Goal: Find specific page/section: Find specific page/section

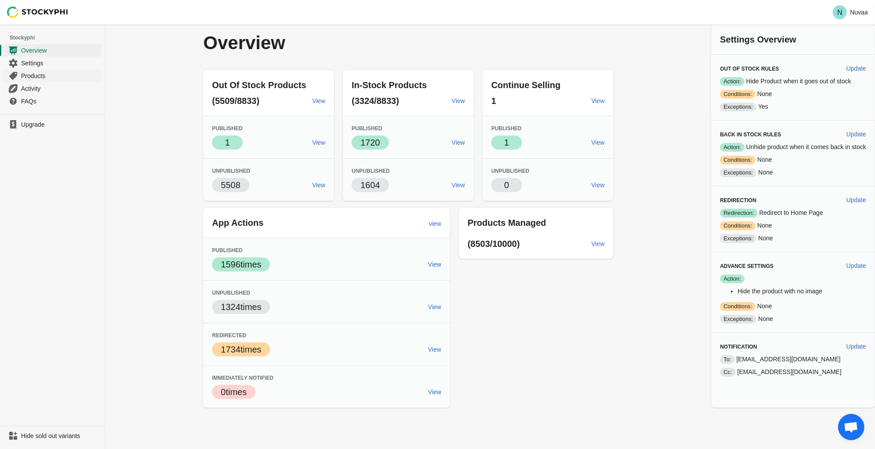
click at [37, 78] on span "Products" at bounding box center [60, 76] width 79 height 9
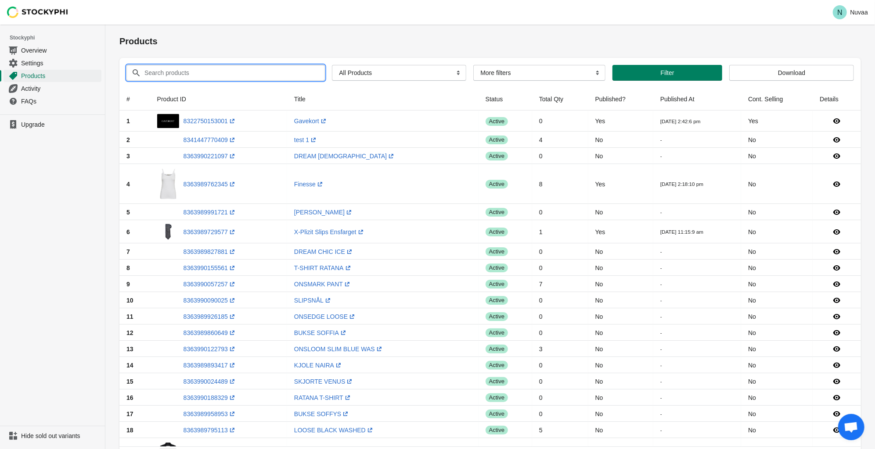
click at [156, 72] on input "Search products" at bounding box center [226, 73] width 165 height 16
click at [119, 25] on button "Submit" at bounding box center [131, 29] width 25 height 9
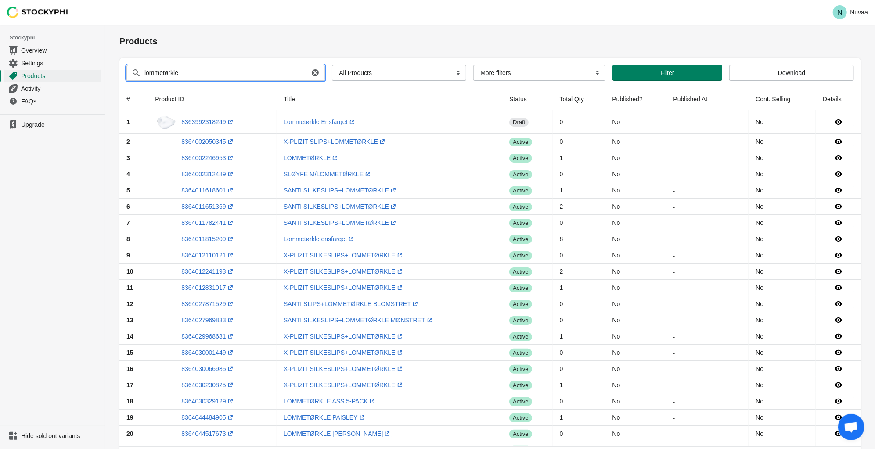
click at [229, 64] on div "Search products lommetørkle Clear All Products InStock InStock Published InStoc…" at bounding box center [486, 69] width 734 height 23
click at [229, 67] on input "lommetørkle" at bounding box center [226, 73] width 165 height 16
paste input "Santi Silkeslips+Lommetørkle Mønstret"
type input "Santi Silkeslips+Lommetørkle Mønstret"
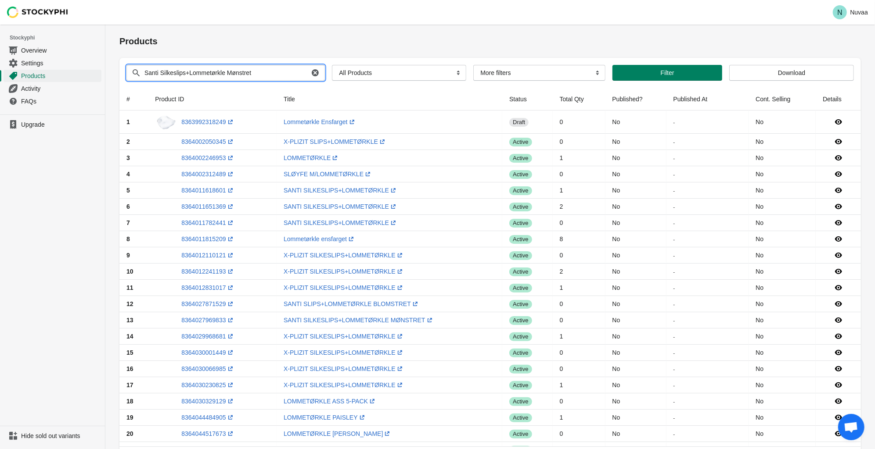
click at [119, 25] on button "Submit" at bounding box center [131, 29] width 25 height 9
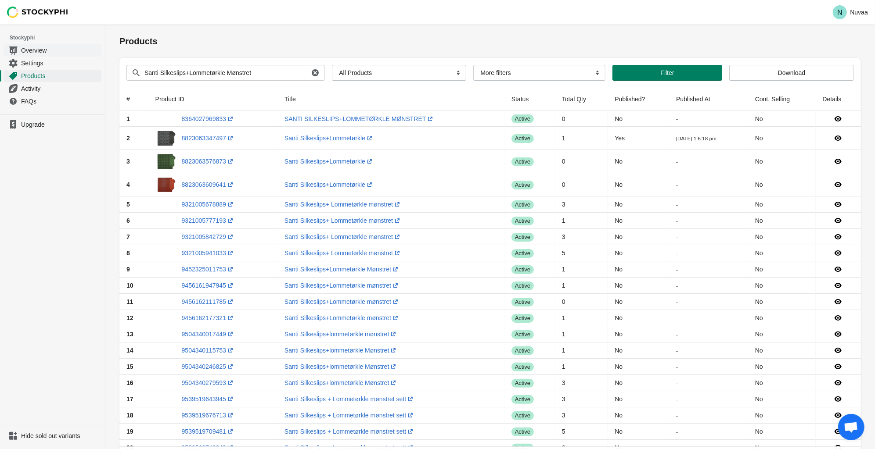
click at [39, 52] on span "Overview" at bounding box center [60, 50] width 79 height 9
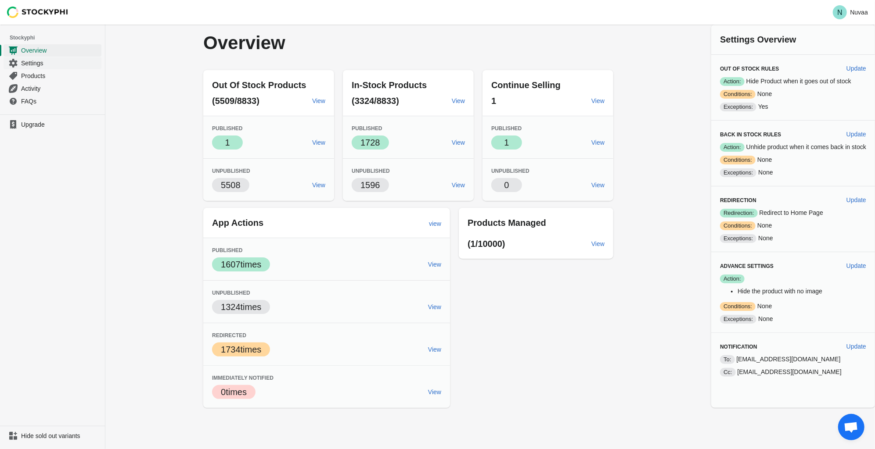
click at [30, 65] on span "Settings" at bounding box center [60, 63] width 79 height 9
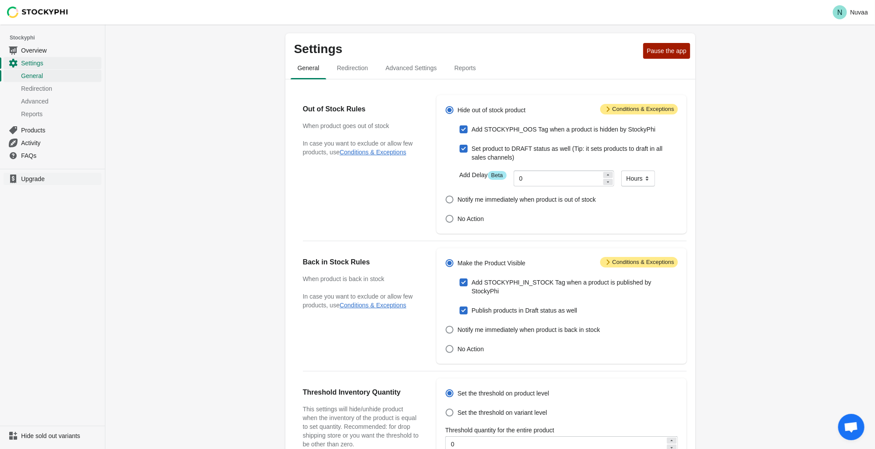
click at [36, 180] on span "Upgrade" at bounding box center [60, 179] width 79 height 9
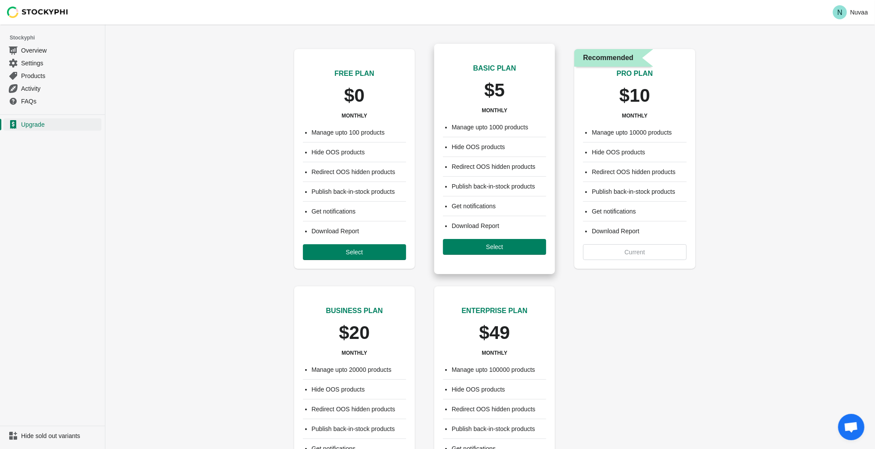
scroll to position [4, 0]
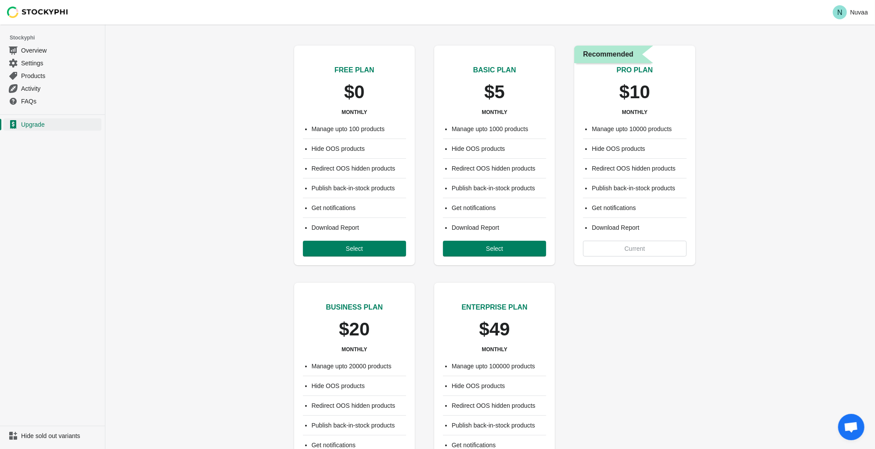
click at [51, 42] on li "Stockyphi" at bounding box center [52, 38] width 105 height 12
click at [44, 49] on span "Overview" at bounding box center [60, 50] width 79 height 9
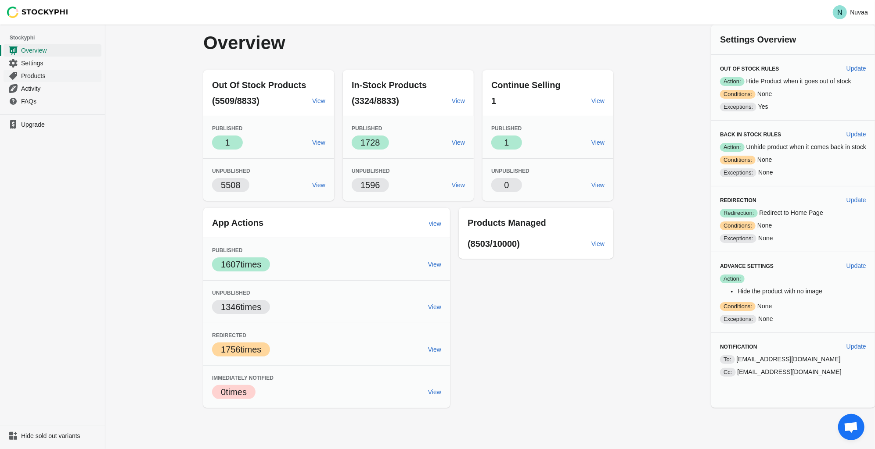
click at [44, 77] on span "Products" at bounding box center [60, 76] width 79 height 9
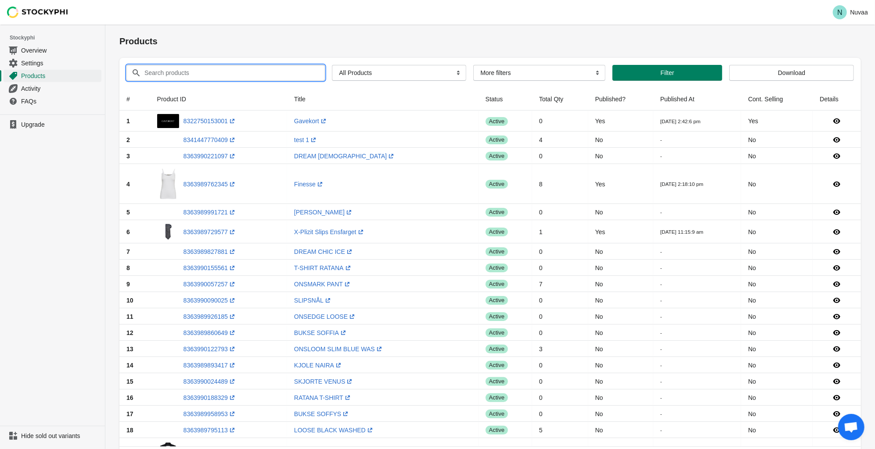
click at [259, 72] on input "Search products" at bounding box center [226, 73] width 165 height 16
click at [119, 25] on button "Submit" at bounding box center [131, 29] width 25 height 9
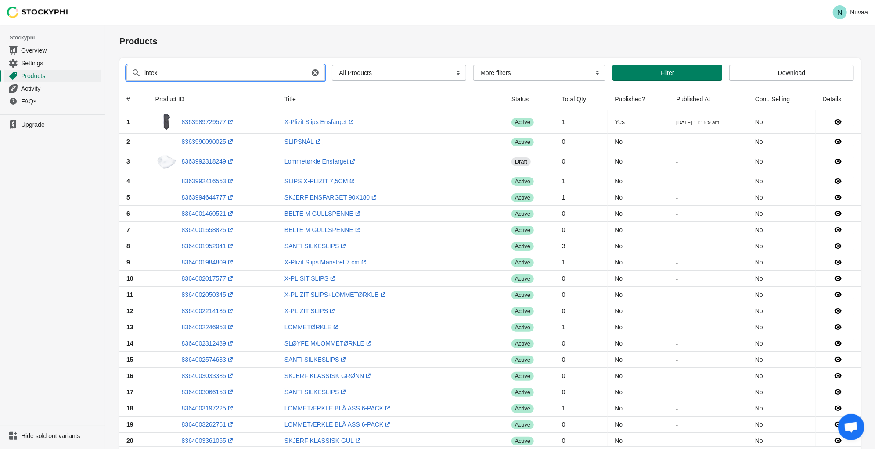
click at [204, 72] on input "intex" at bounding box center [226, 73] width 165 height 16
paste input "Hooded Sports Puffer JAcket"
type input "Hooded Sports Puffer JAcket"
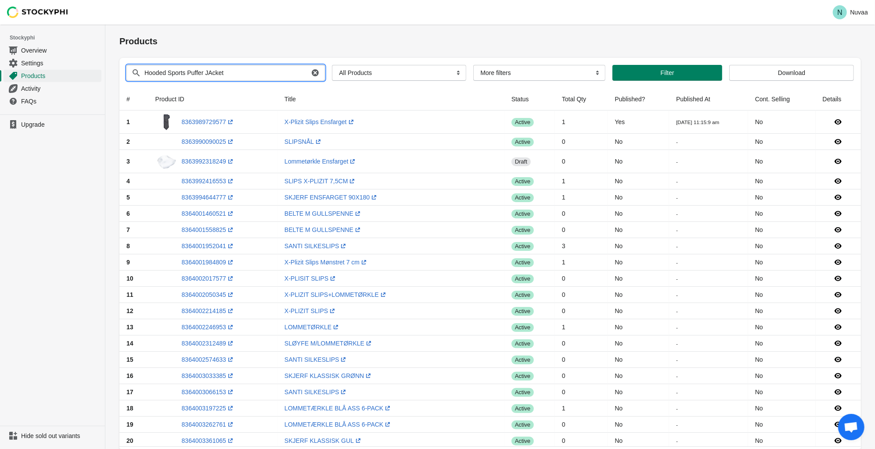
click at [119, 25] on button "Submit" at bounding box center [131, 29] width 25 height 9
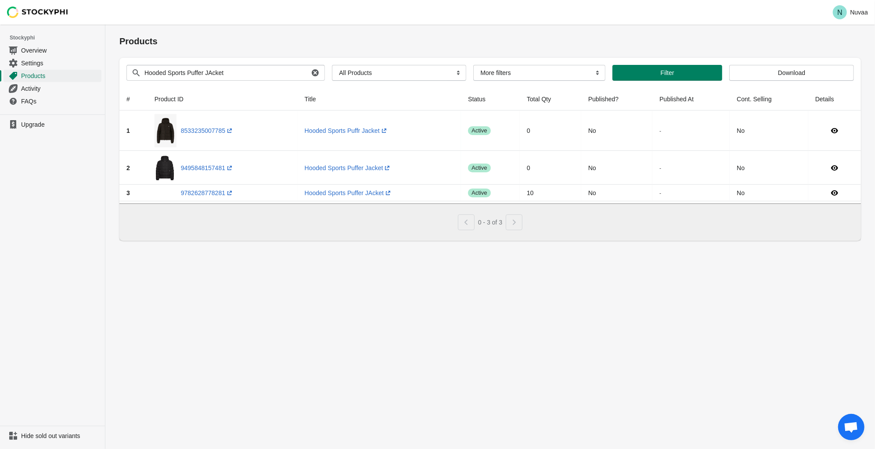
click at [309, 329] on div "Products Submit Search products Hooded Sports Puffer JAcket Clear All Products …" at bounding box center [489, 237] width 769 height 425
